Goal: Task Accomplishment & Management: Use online tool/utility

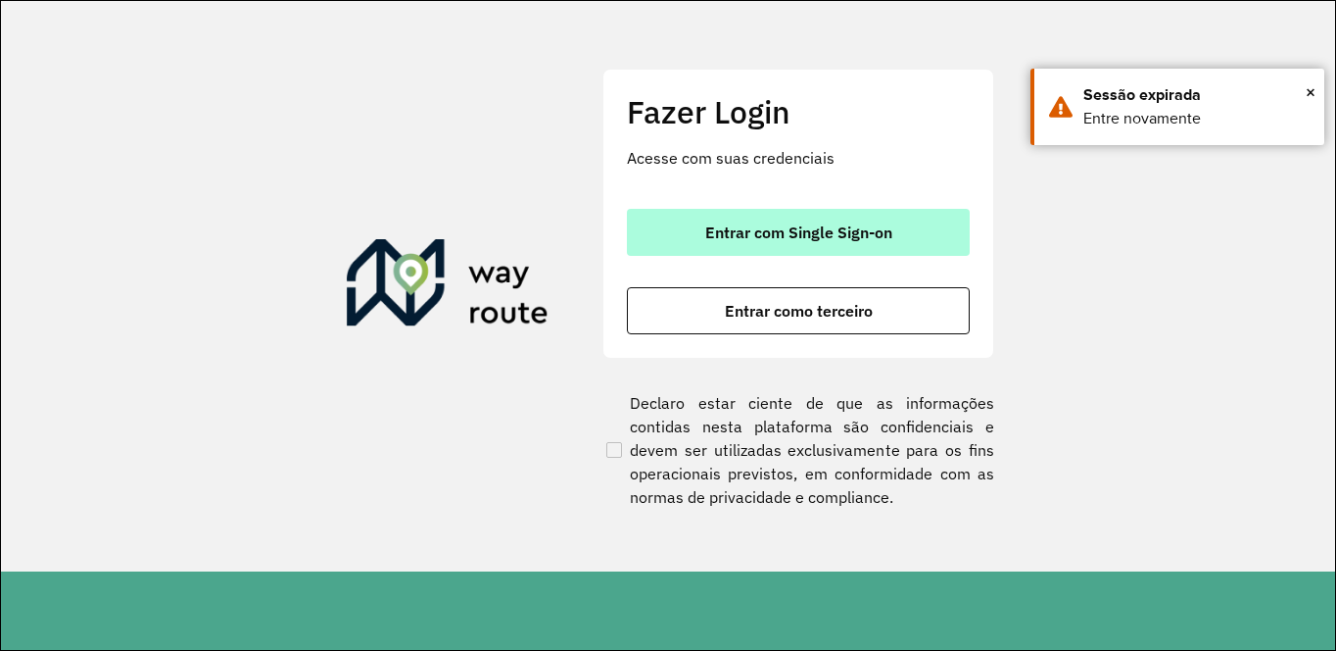
click at [734, 232] on span "Entrar com Single Sign-on" at bounding box center [798, 232] width 187 height 16
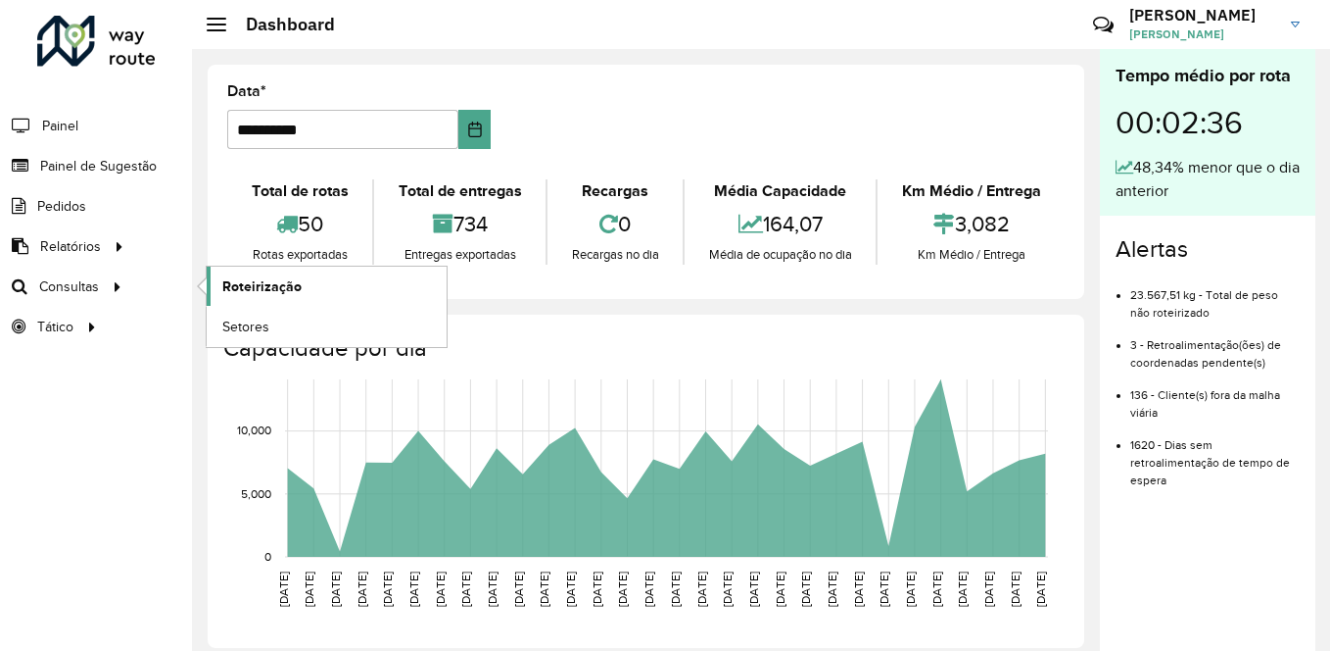
click at [251, 288] on span "Roteirização" at bounding box center [261, 286] width 79 height 21
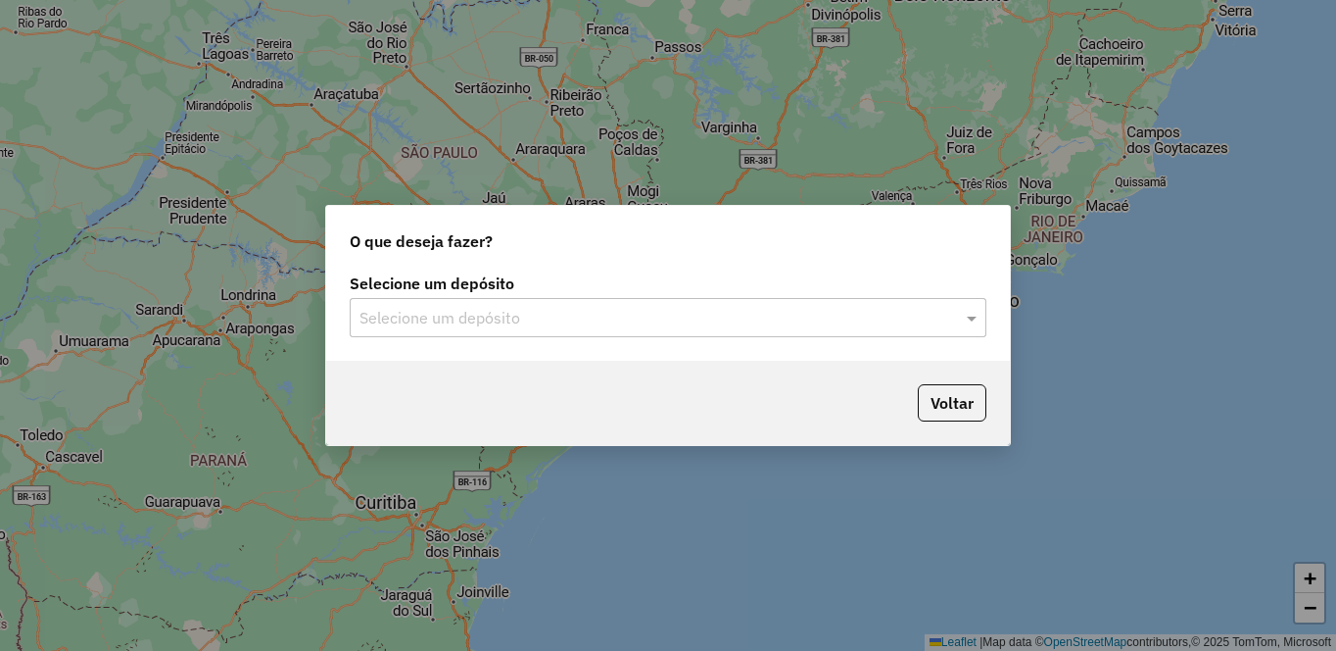
click at [588, 316] on input "text" at bounding box center [649, 319] width 578 height 24
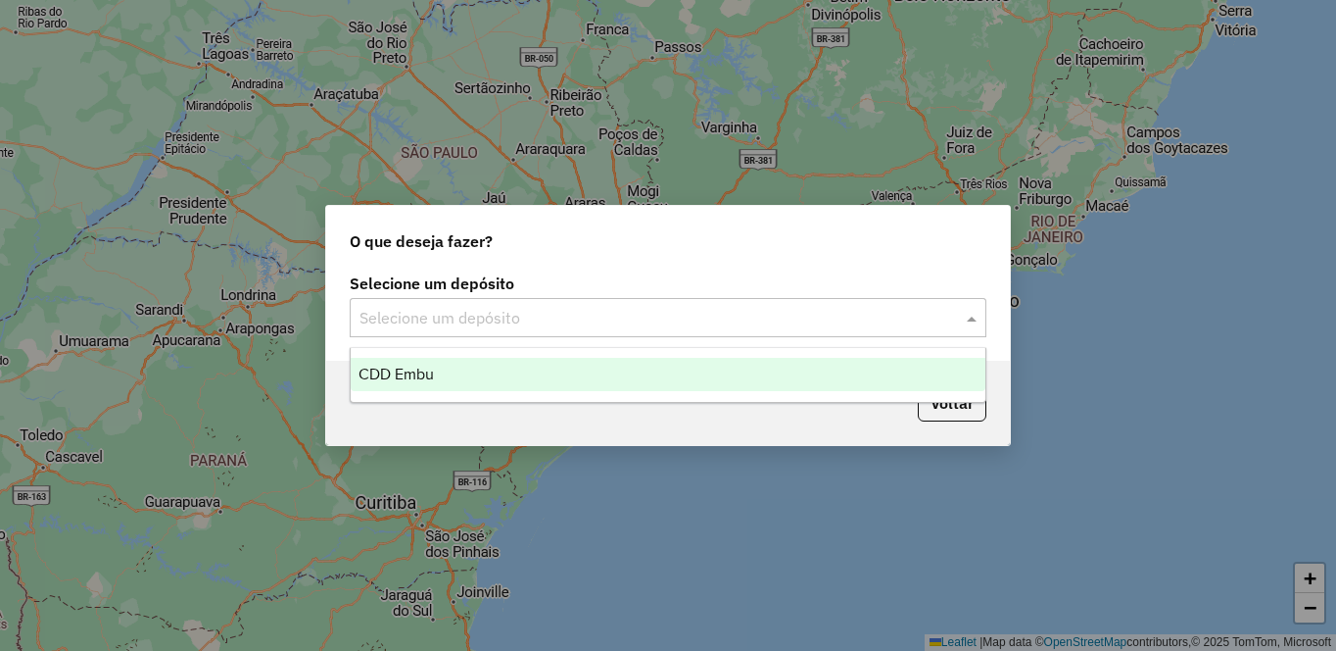
click at [588, 316] on input "text" at bounding box center [649, 319] width 578 height 24
click at [476, 376] on div "CDD Embu" at bounding box center [668, 374] width 635 height 33
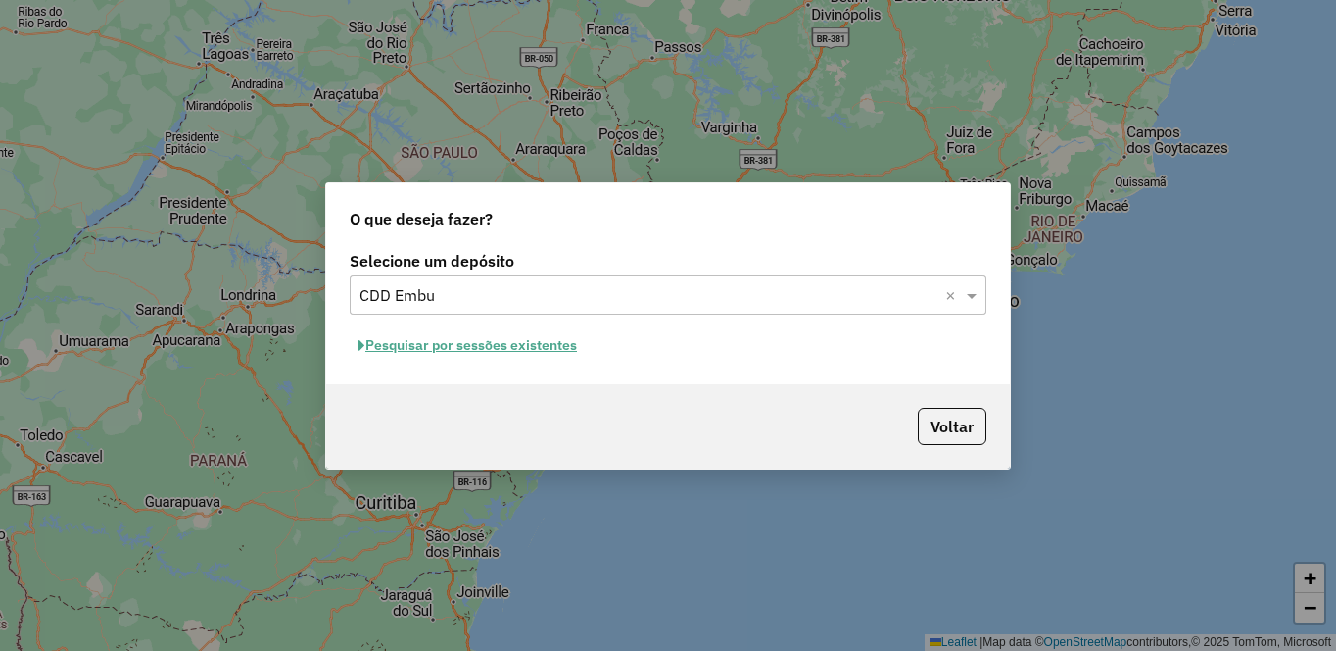
click at [446, 346] on button "Pesquisar por sessões existentes" at bounding box center [468, 345] width 236 height 30
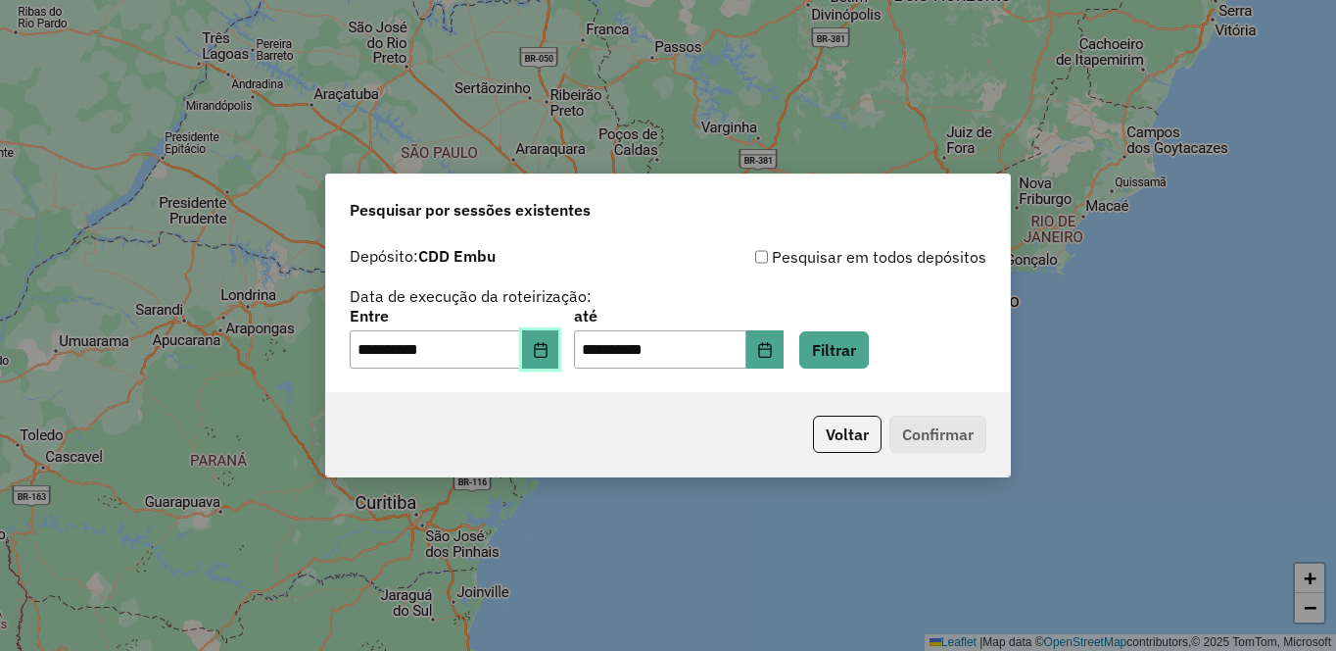
click at [549, 342] on icon "Choose Date" at bounding box center [541, 350] width 16 height 16
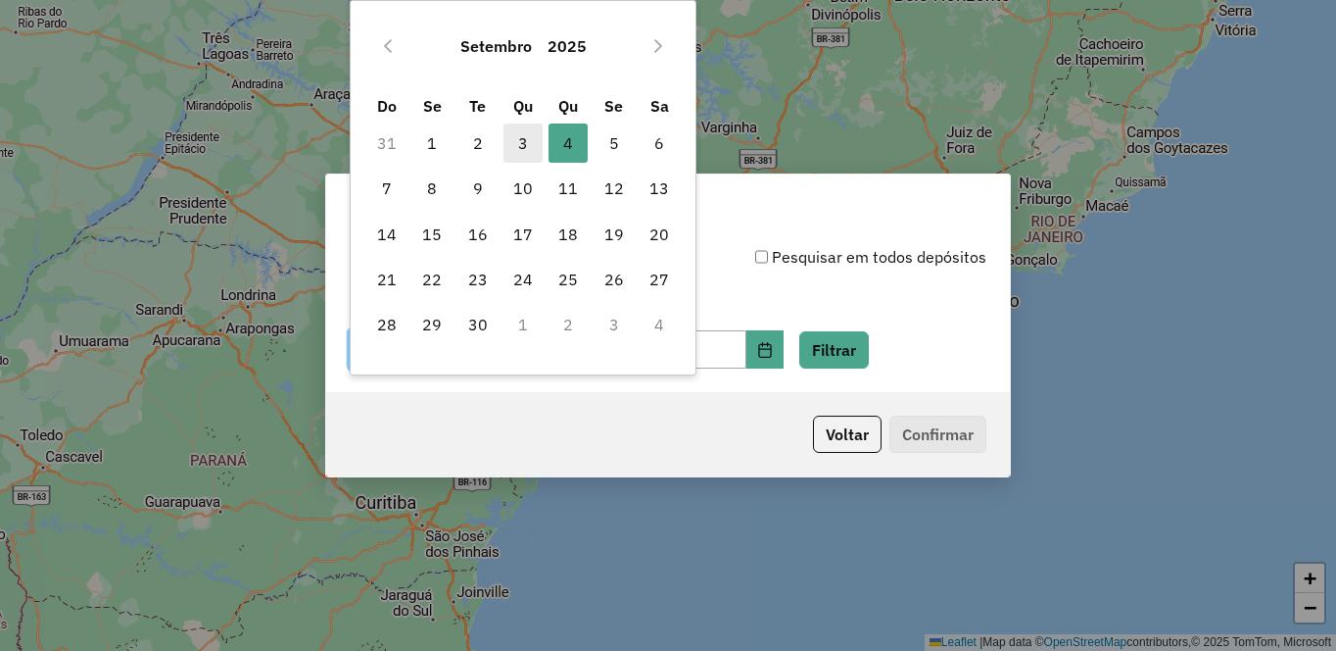
click at [524, 143] on span "3" at bounding box center [523, 142] width 39 height 39
type input "**********"
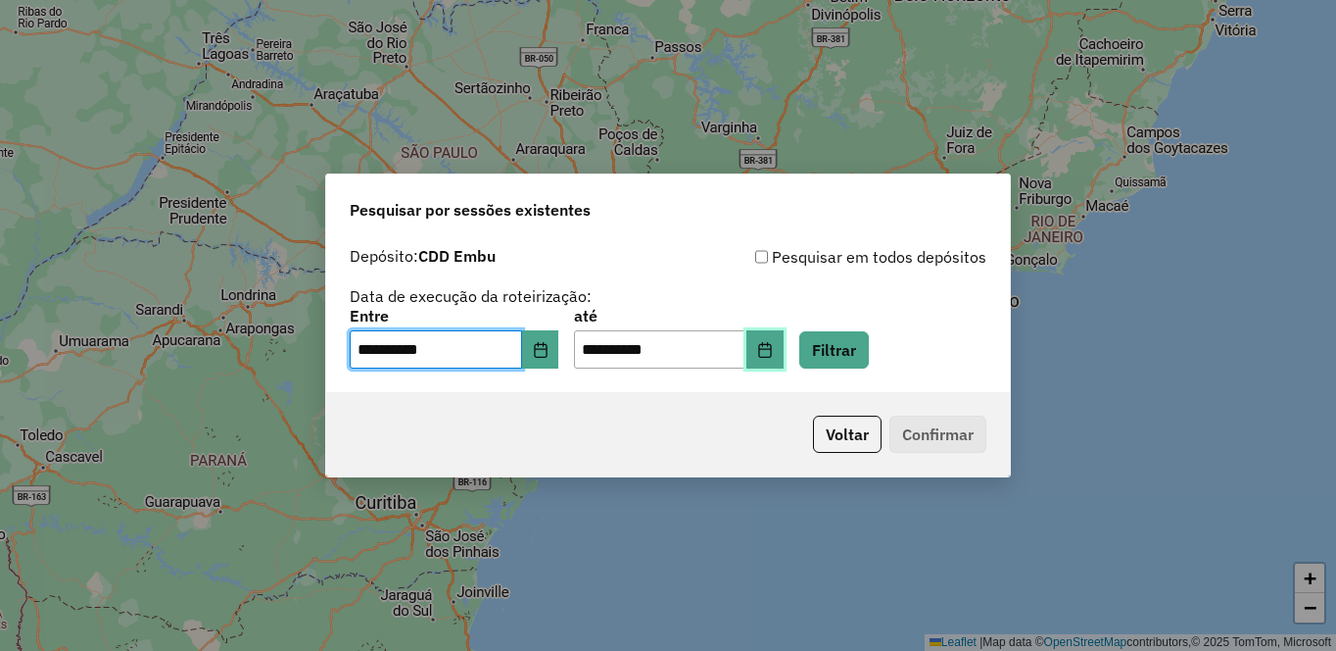
click at [773, 354] on icon "Choose Date" at bounding box center [765, 350] width 16 height 16
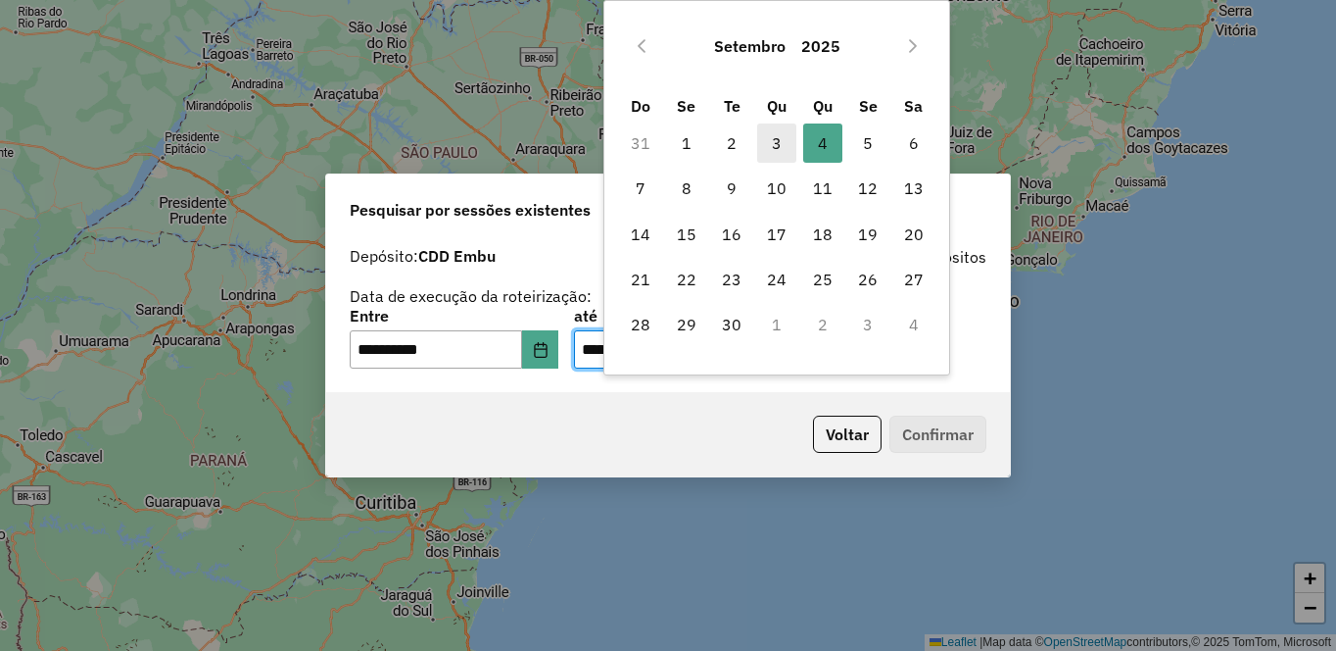
click at [772, 141] on span "3" at bounding box center [776, 142] width 39 height 39
type input "**********"
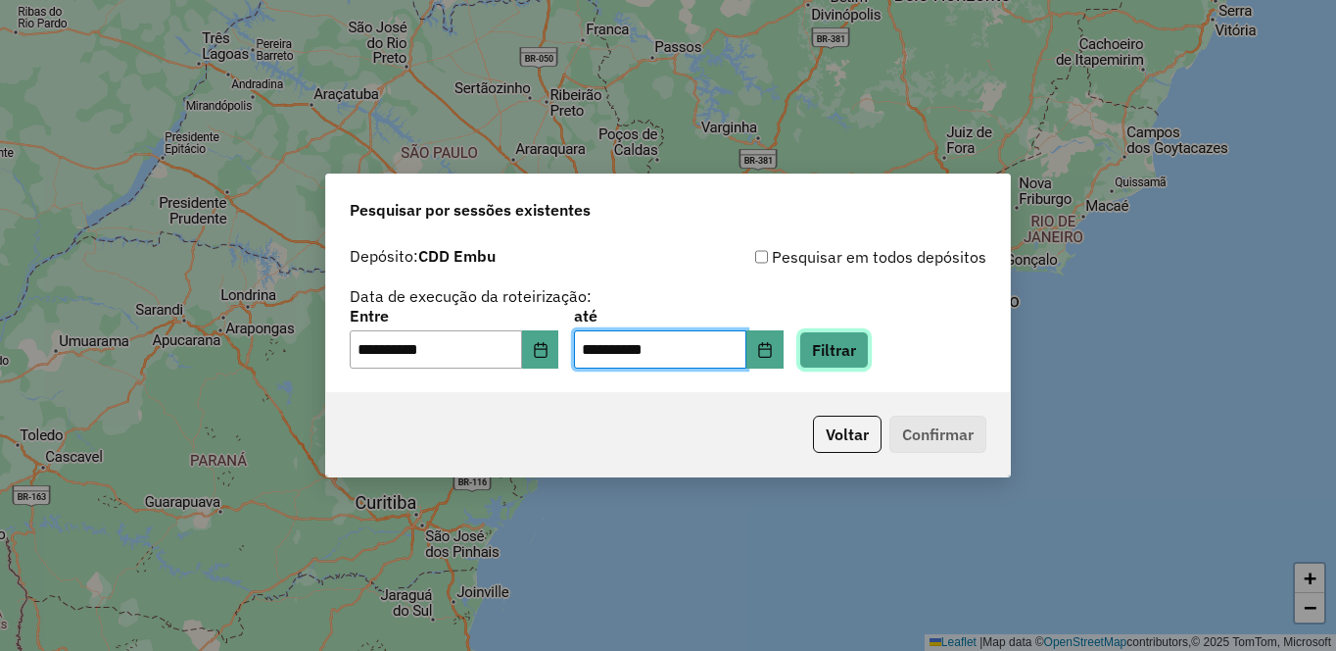
click at [869, 337] on button "Filtrar" at bounding box center [834, 349] width 70 height 37
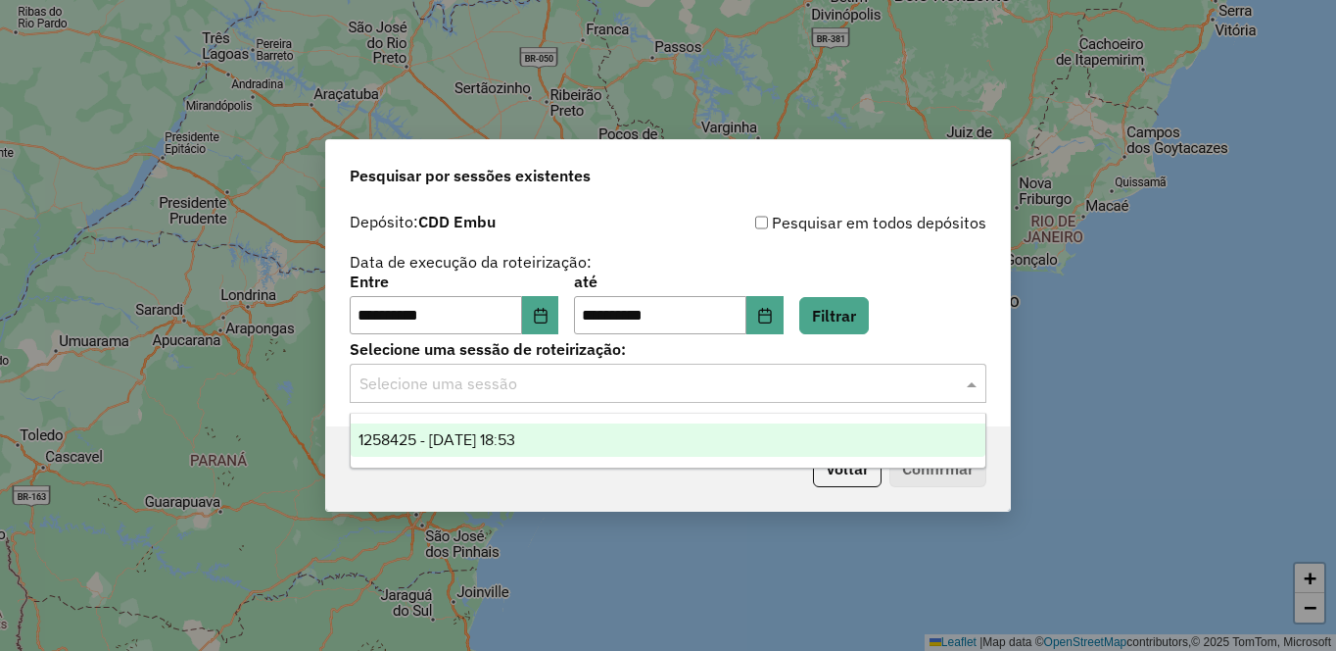
click at [397, 386] on input "text" at bounding box center [649, 384] width 578 height 24
click at [406, 433] on span "1258425 - 03/09/2025 18:53" at bounding box center [437, 439] width 157 height 17
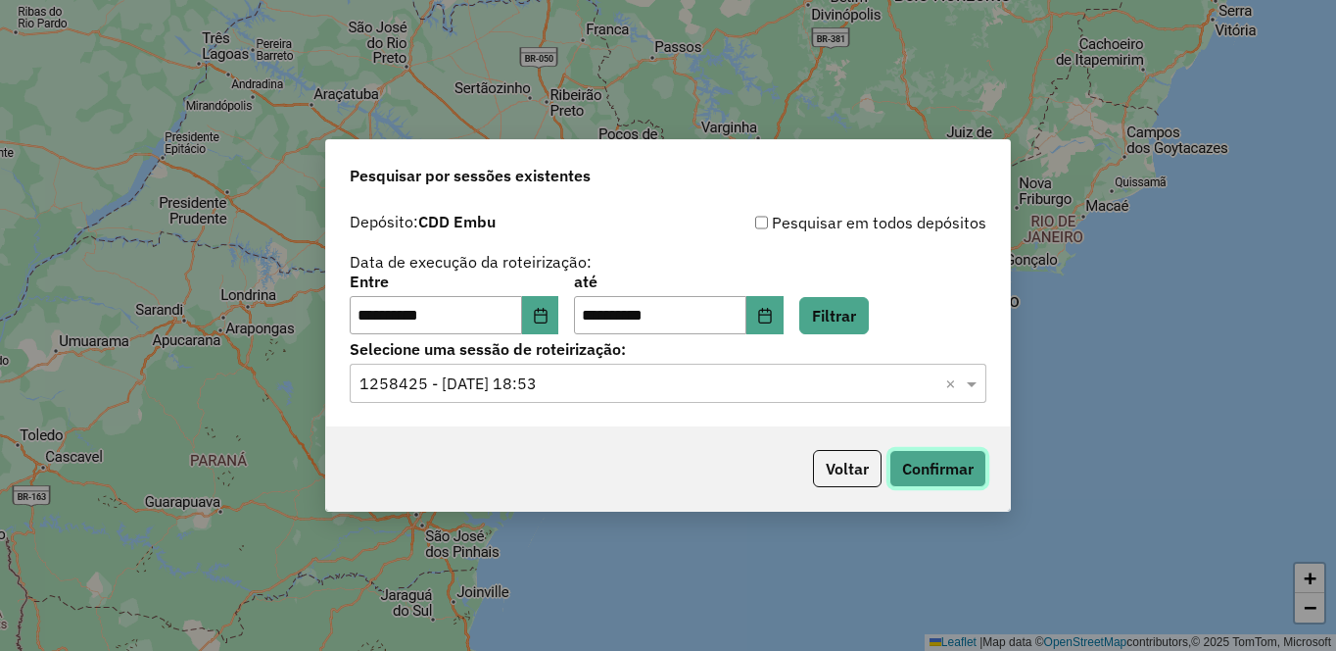
click at [942, 466] on button "Confirmar" at bounding box center [938, 468] width 97 height 37
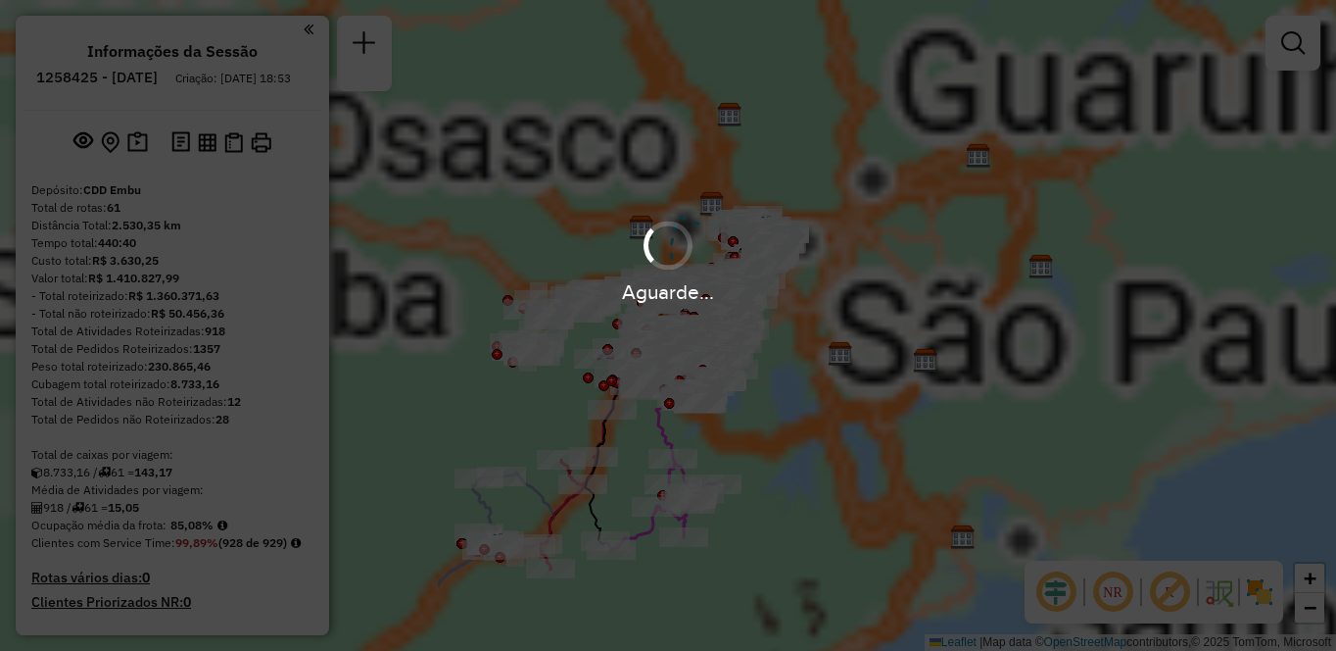
click at [1256, 590] on div "Aguarde..." at bounding box center [668, 325] width 1336 height 651
click at [1265, 597] on div "Aguarde..." at bounding box center [668, 325] width 1336 height 651
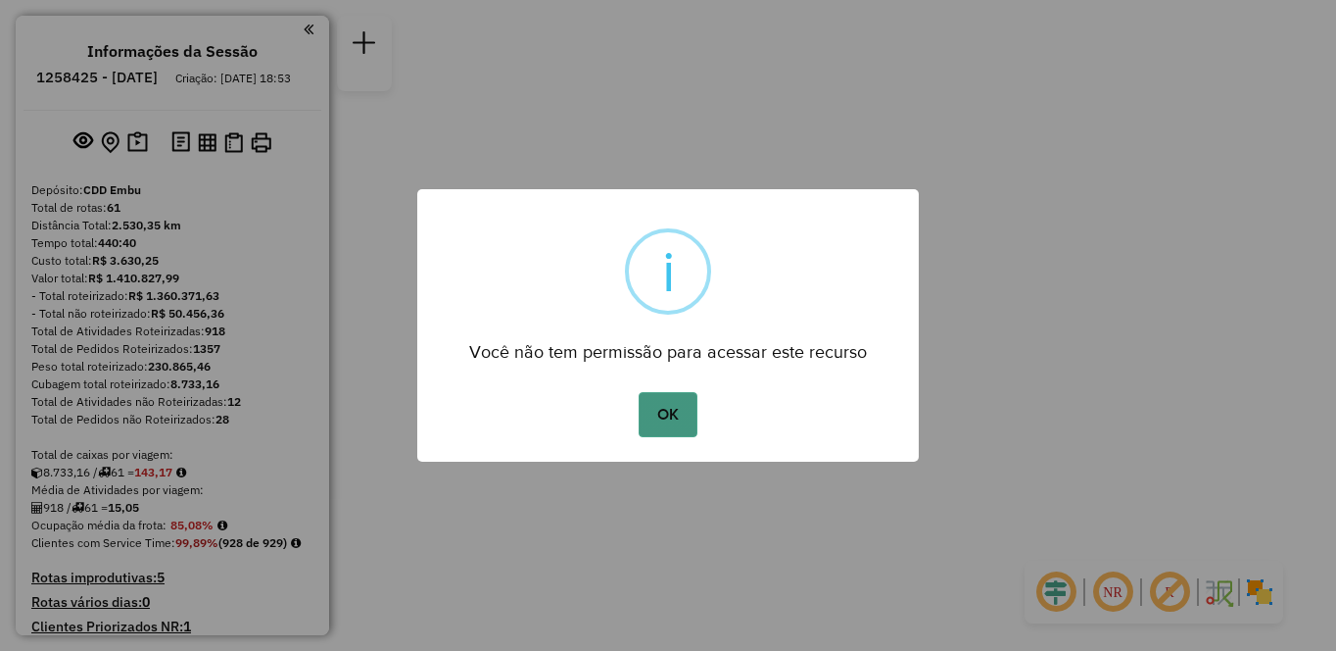
click at [657, 417] on button "OK" at bounding box center [668, 414] width 58 height 45
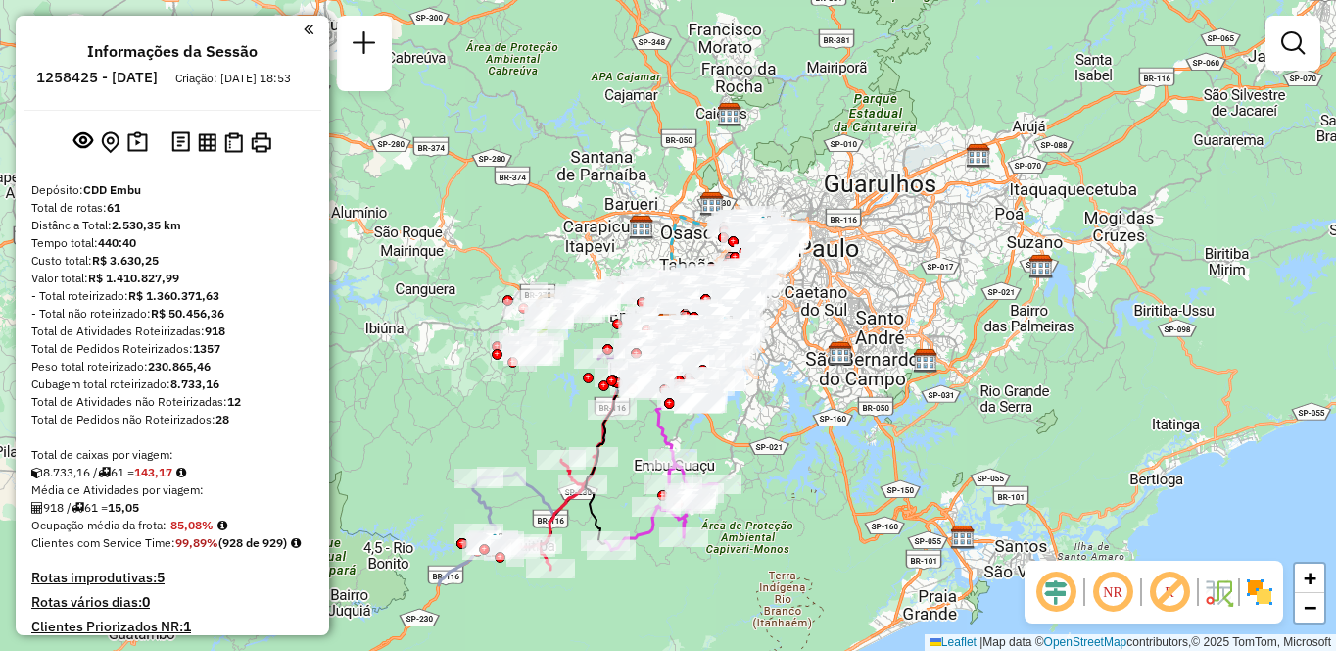
click at [1263, 590] on img at bounding box center [1259, 591] width 31 height 31
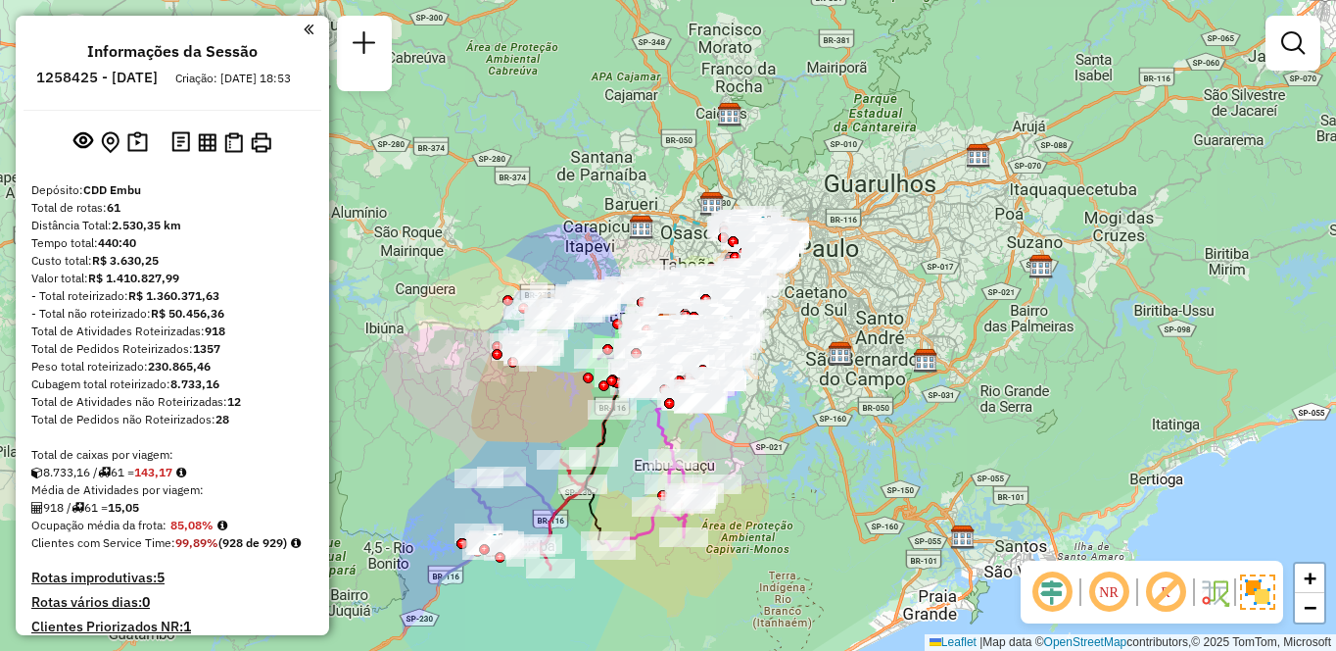
click at [1133, 584] on img at bounding box center [1138, 591] width 10 height 31
click at [1169, 591] on em at bounding box center [1165, 591] width 47 height 47
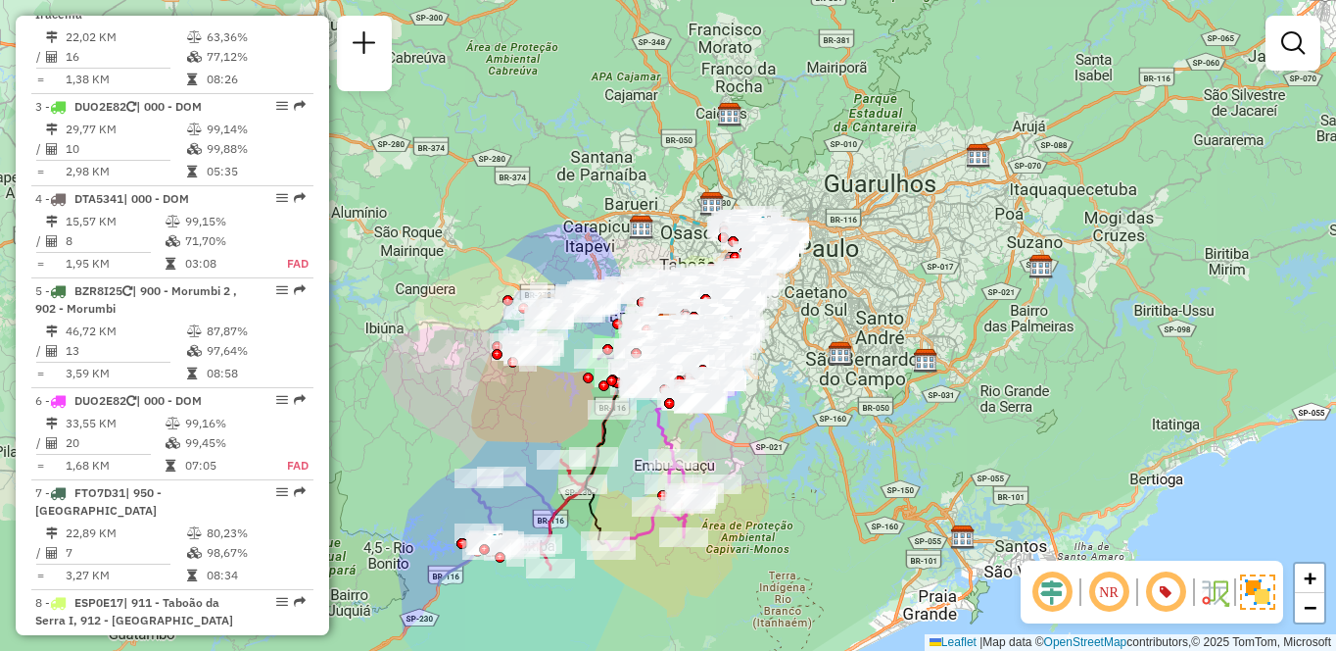
scroll to position [2063, 0]
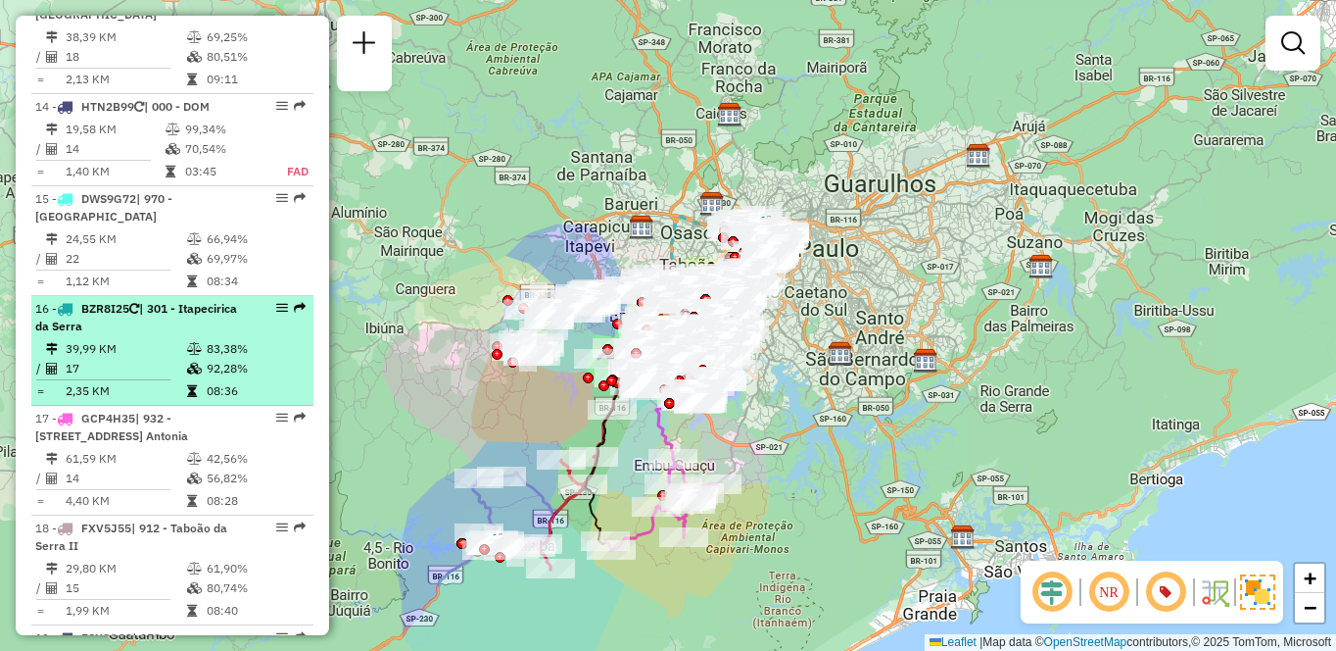
select select "**********"
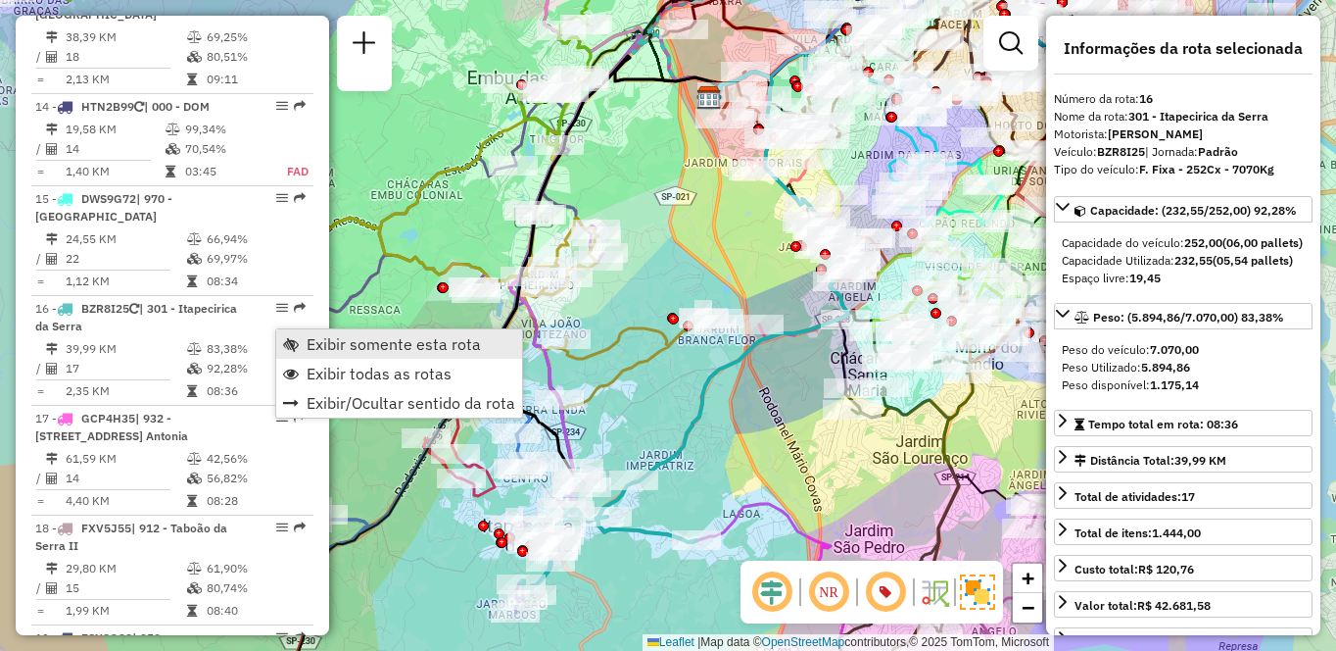
click at [342, 336] on span "Exibir somente esta rota" at bounding box center [394, 344] width 174 height 16
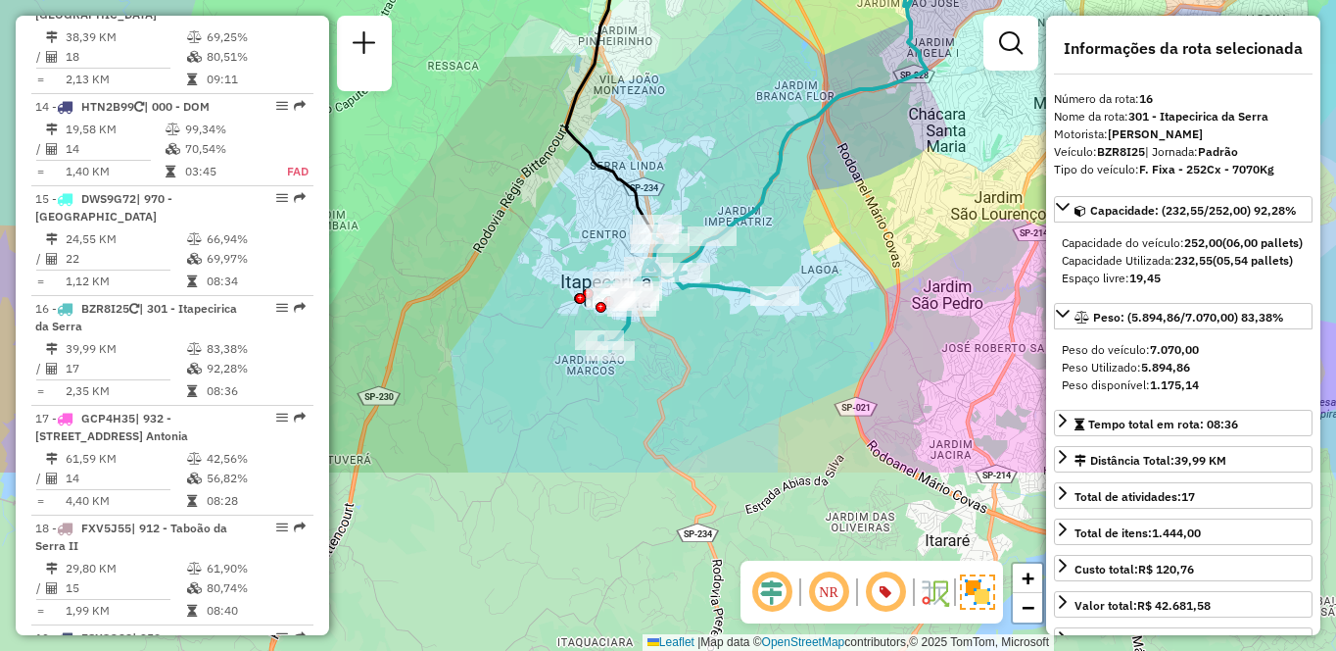
drag, startPoint x: 603, startPoint y: 397, endPoint x: 685, endPoint y: 159, distance: 251.9
click at [685, 158] on div "Janela de atendimento Grade de atendimento Capacidade Transportadoras Veículos …" at bounding box center [668, 325] width 1336 height 651
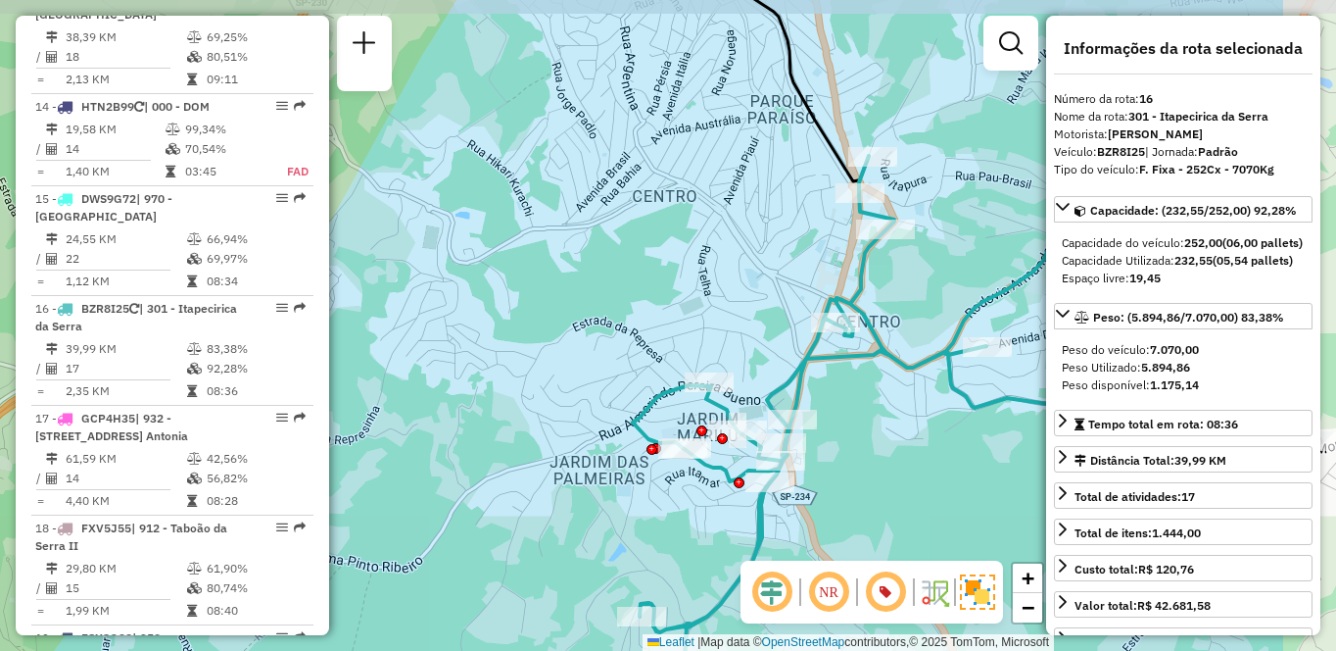
drag, startPoint x: 852, startPoint y: 282, endPoint x: 584, endPoint y: 308, distance: 269.6
click at [584, 308] on div "Janela de atendimento Grade de atendimento Capacidade Transportadoras Veículos …" at bounding box center [668, 325] width 1336 height 651
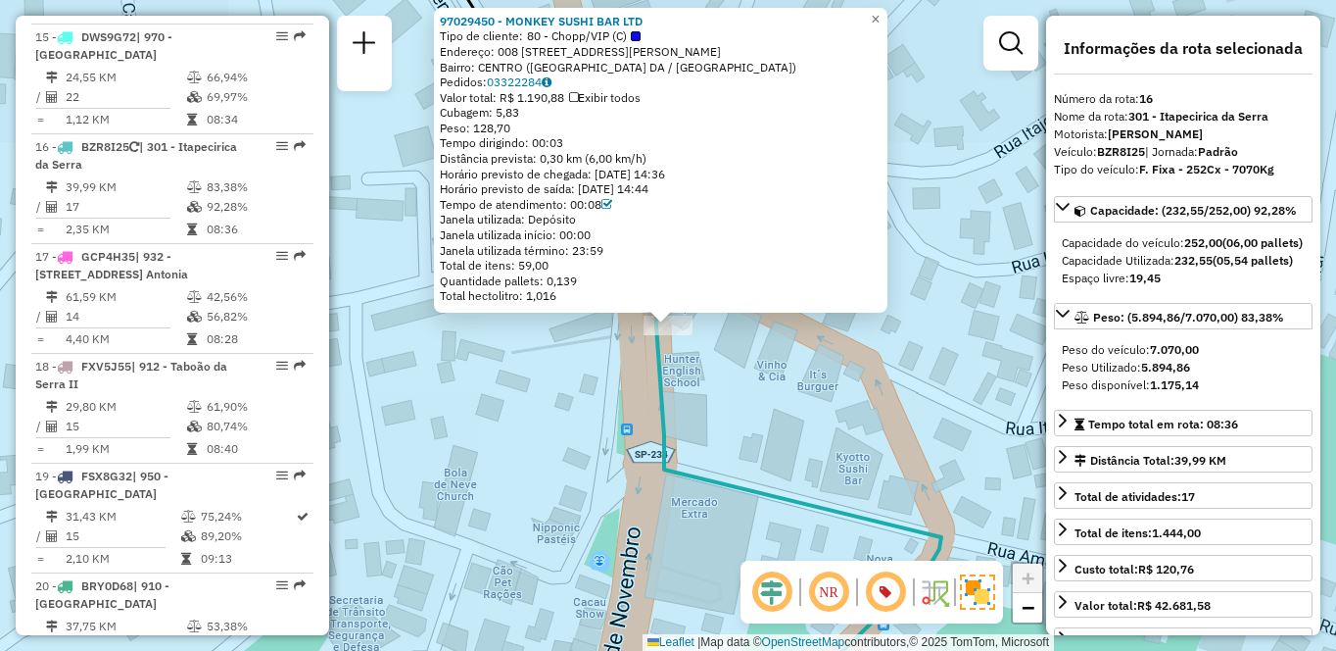
scroll to position [2361, 0]
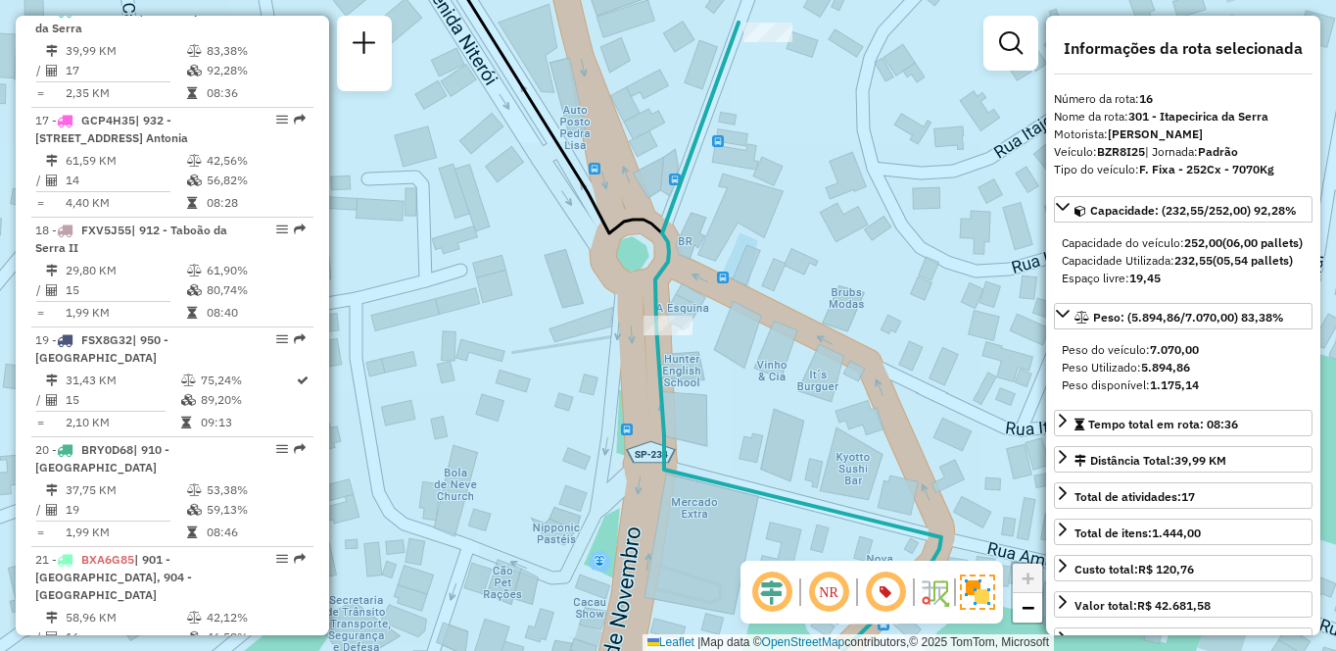
click at [795, 355] on div "Janela de atendimento Grade de atendimento Capacidade Transportadoras Veículos …" at bounding box center [668, 325] width 1336 height 651
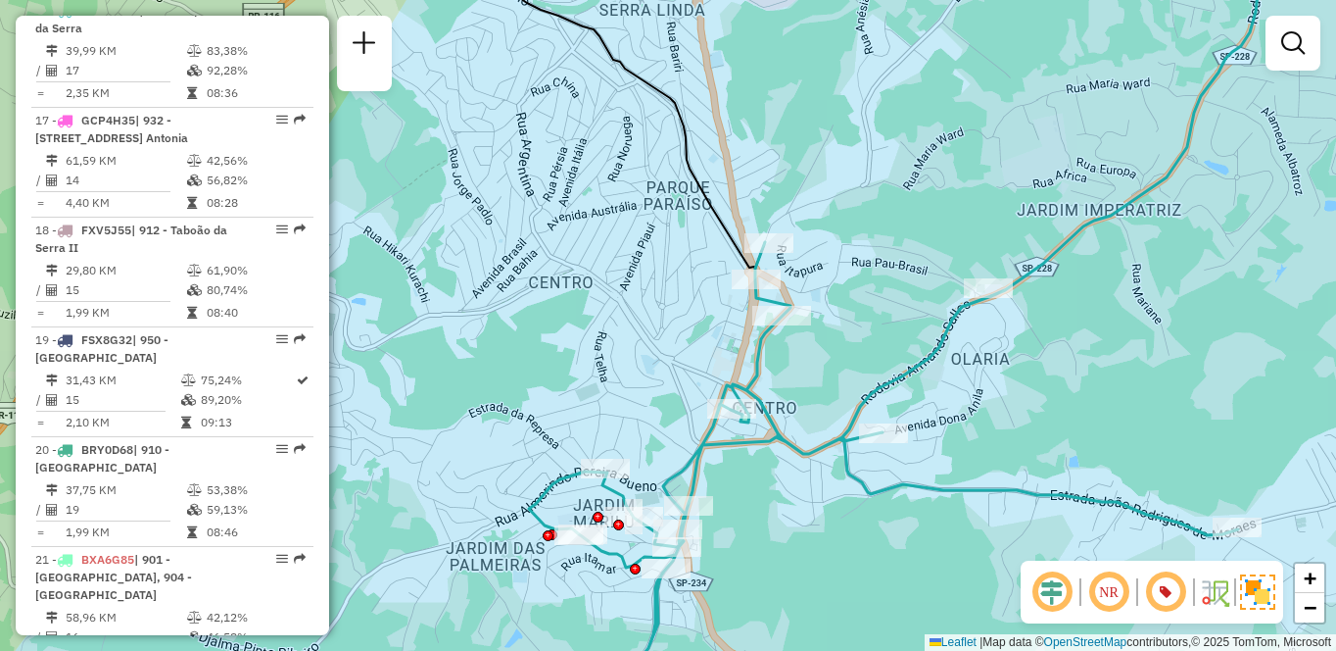
drag, startPoint x: 584, startPoint y: 288, endPoint x: 576, endPoint y: 274, distance: 15.8
click at [582, 270] on div "Janela de atendimento Grade de atendimento Capacidade Transportadoras Veículos …" at bounding box center [668, 325] width 1336 height 651
